Goal: Navigation & Orientation: Understand site structure

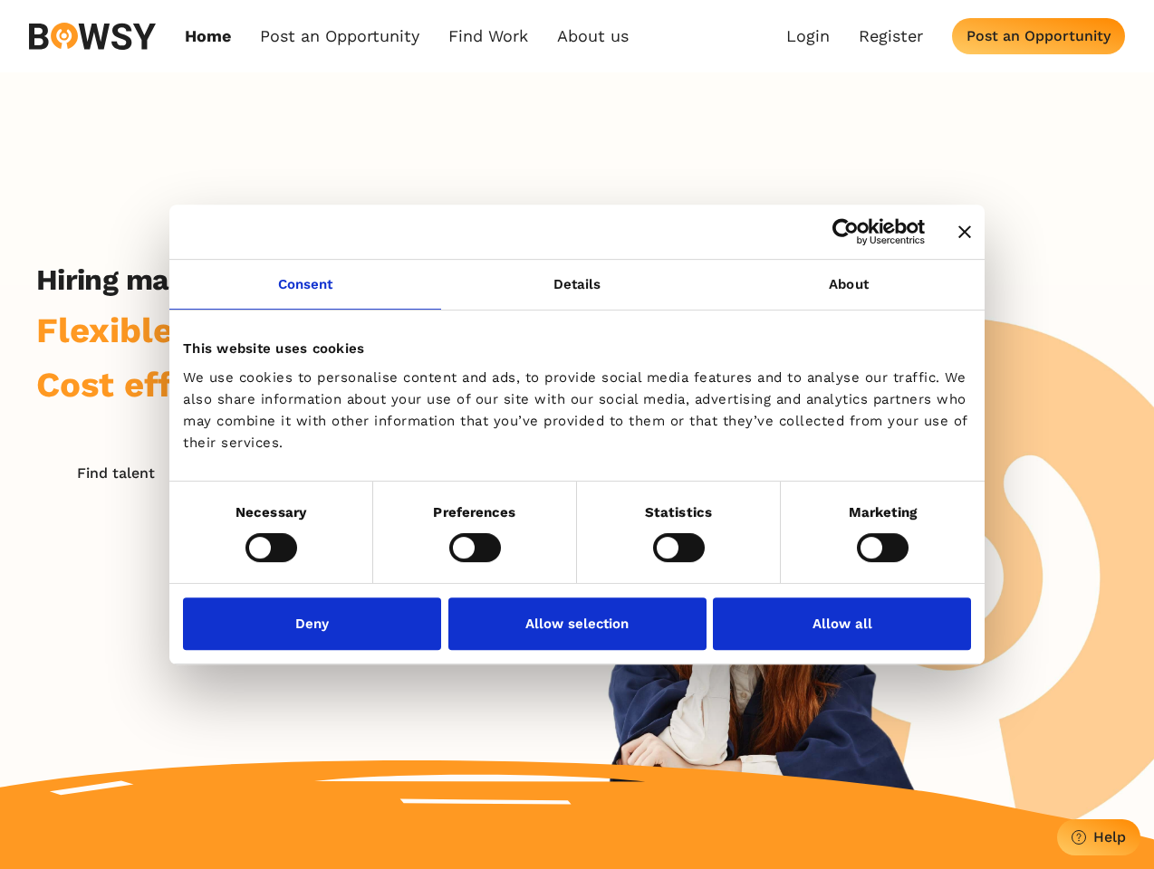
click at [958, 233] on icon "Close banner" at bounding box center [964, 232] width 13 height 13
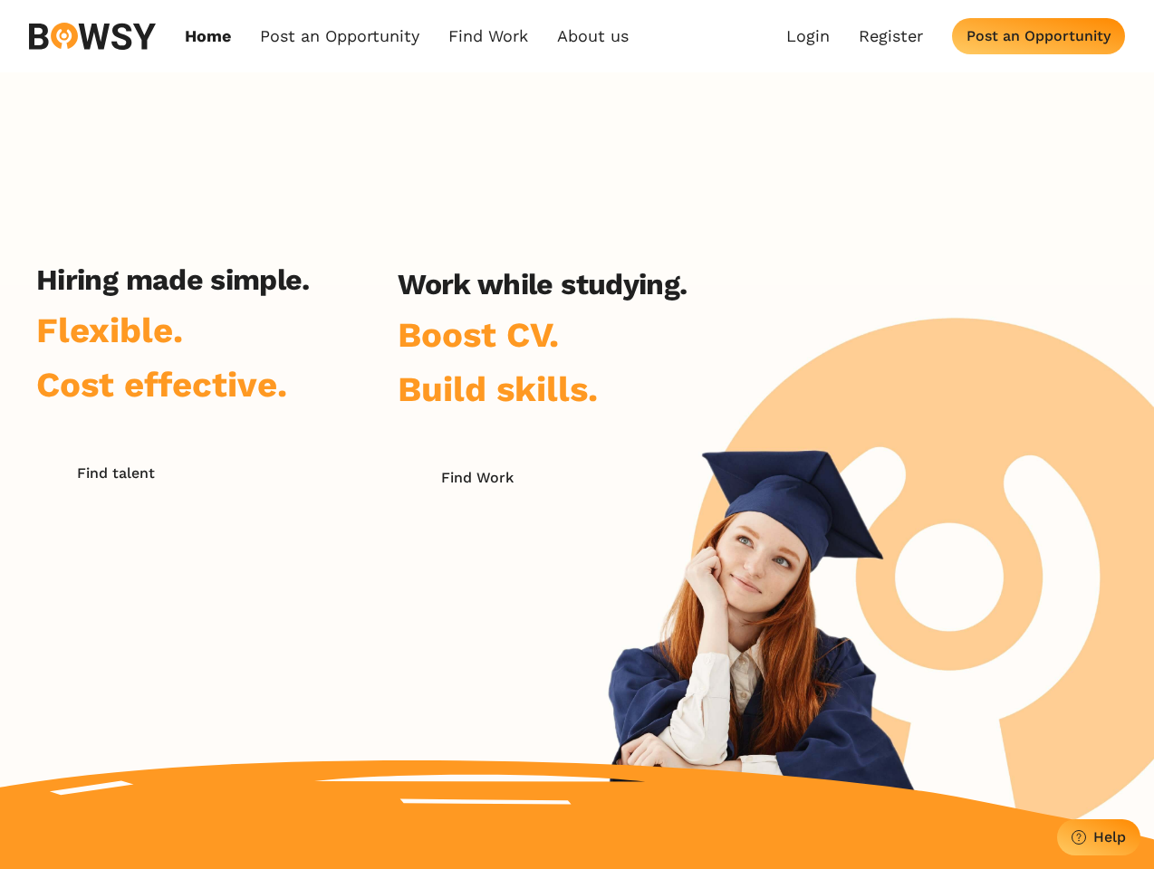
click at [305, 295] on link "Consent" at bounding box center [305, 285] width 272 height 50
click at [577, 295] on h2 "Work while studying." at bounding box center [542, 284] width 289 height 34
click at [849, 295] on div "Hiring made simple. Flexible. Cost effective. Find talent Work while studying. …" at bounding box center [577, 456] width 1154 height 768
click at [271, 547] on div "Hiring made simple. Flexible. Cost effective. Find talent Work while studying. …" at bounding box center [361, 493] width 723 height 461
click at [475, 547] on div "Hiring made simple. Flexible. Cost effective. Find talent Work while studying. …" at bounding box center [361, 493] width 723 height 461
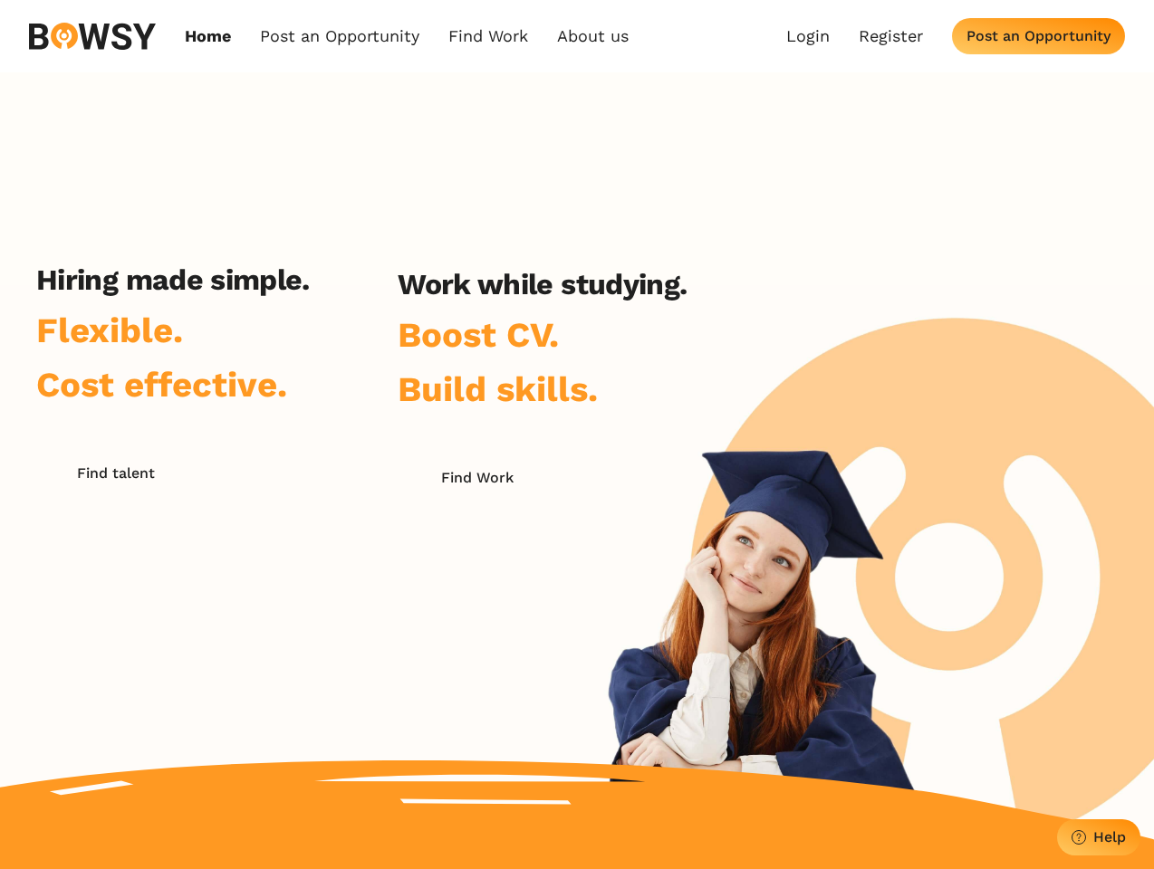
click at [678, 547] on div "Hiring made simple. Flexible. Cost effective. Find talent Work while studying. …" at bounding box center [361, 493] width 723 height 461
click at [882, 547] on div "Hiring made simple. Flexible. Cost effective. Find talent Work while studying. …" at bounding box center [577, 456] width 1154 height 768
click at [317, 623] on div "Hiring made simple. Flexible. Cost effective. Find talent Work while studying. …" at bounding box center [361, 493] width 723 height 461
click at [577, 623] on div "Hiring made simple. Flexible. Cost effective. Find talent Work while studying. …" at bounding box center [361, 493] width 723 height 461
